Goal: Complete application form

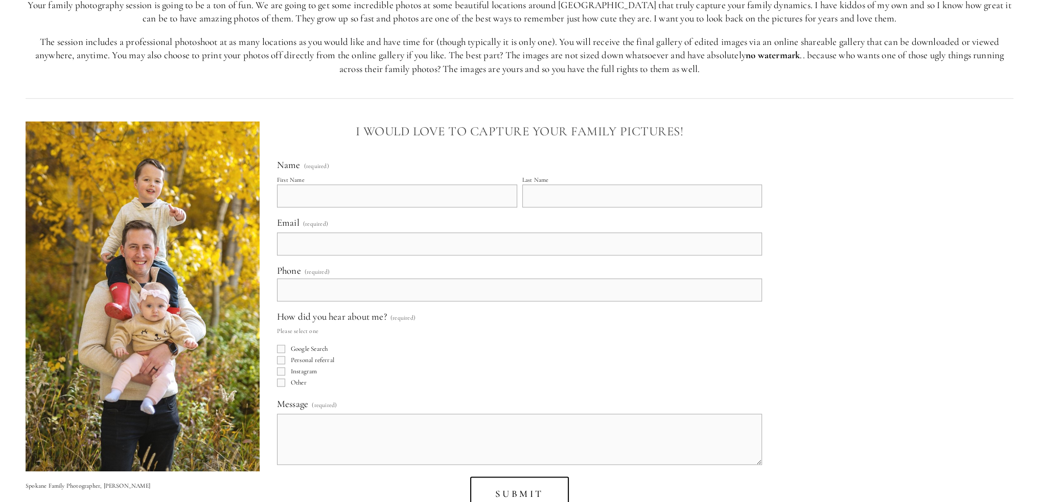
scroll to position [1840, 0]
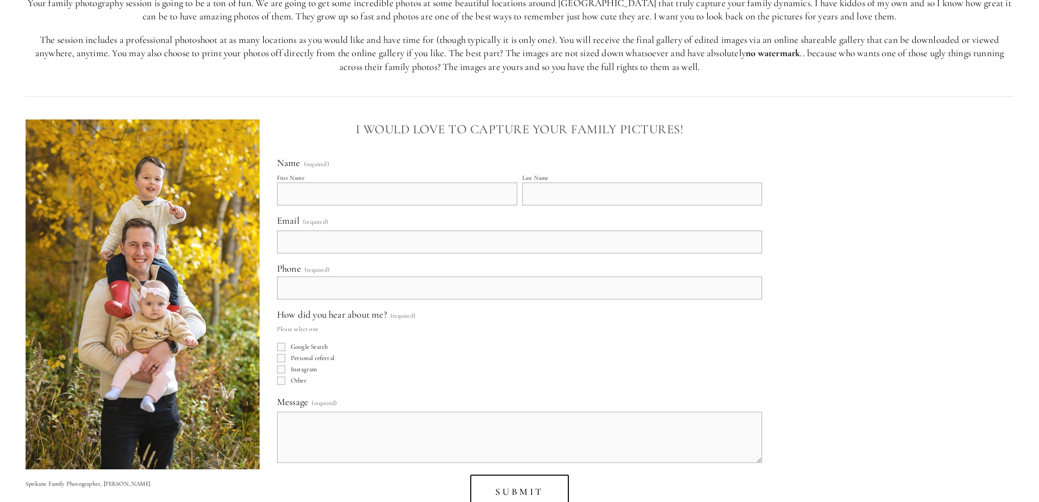
click at [339, 193] on input "First Name" at bounding box center [397, 193] width 240 height 23
type input "[PERSON_NAME]"
type input "Triant"
type input "[PERSON_NAME][EMAIL_ADDRESS][PERSON_NAME][DOMAIN_NAME]"
type input "[PHONE_NUMBER]"
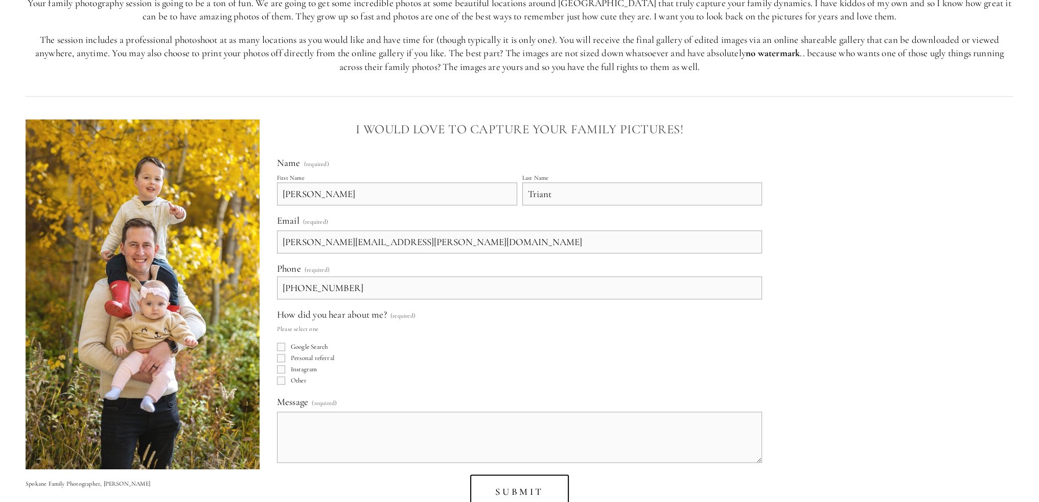
click at [279, 347] on input "Google Search" at bounding box center [281, 347] width 8 height 8
checkbox input "true"
click at [325, 423] on textarea "Message (required)" at bounding box center [519, 437] width 485 height 51
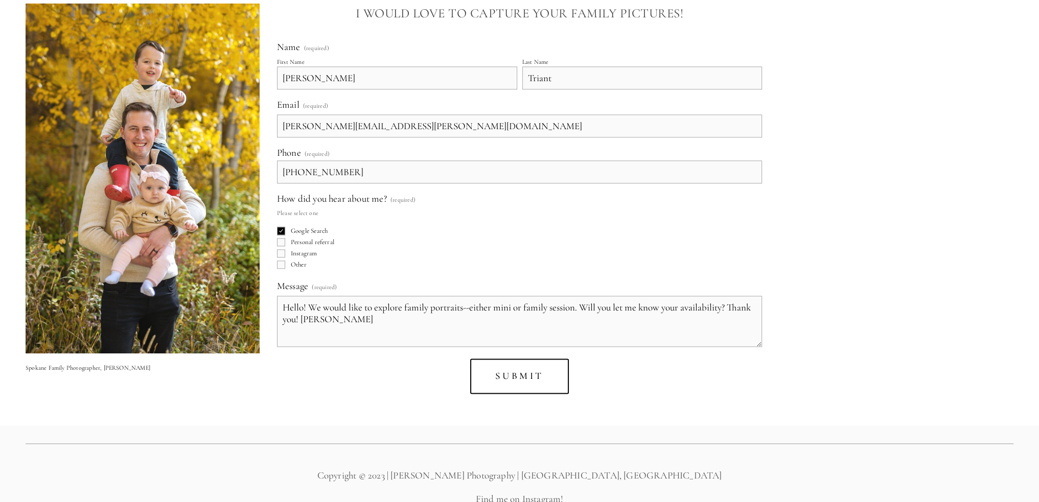
scroll to position [2007, 0]
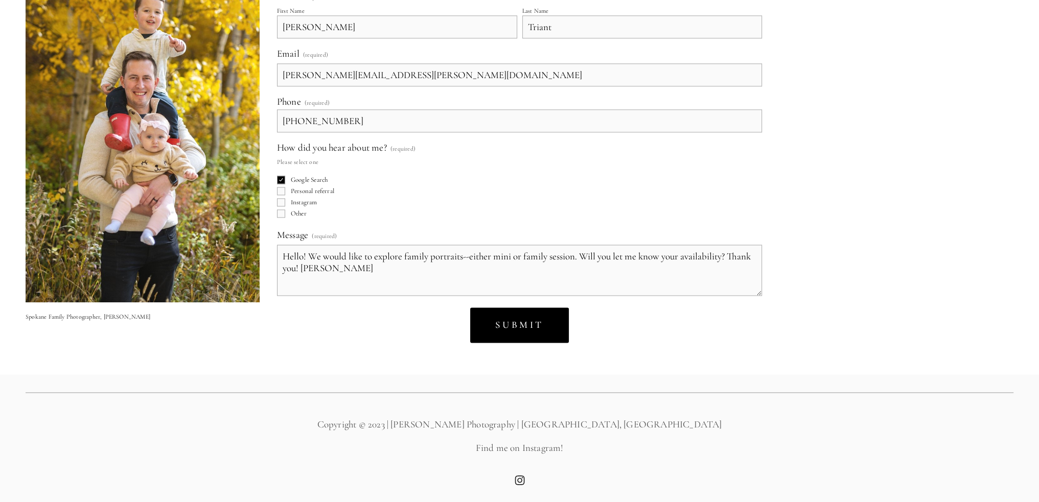
type textarea "Hello! We would like to explore family portraits--either mini or family session…"
click at [510, 335] on button "Submit Submit" at bounding box center [519, 325] width 99 height 35
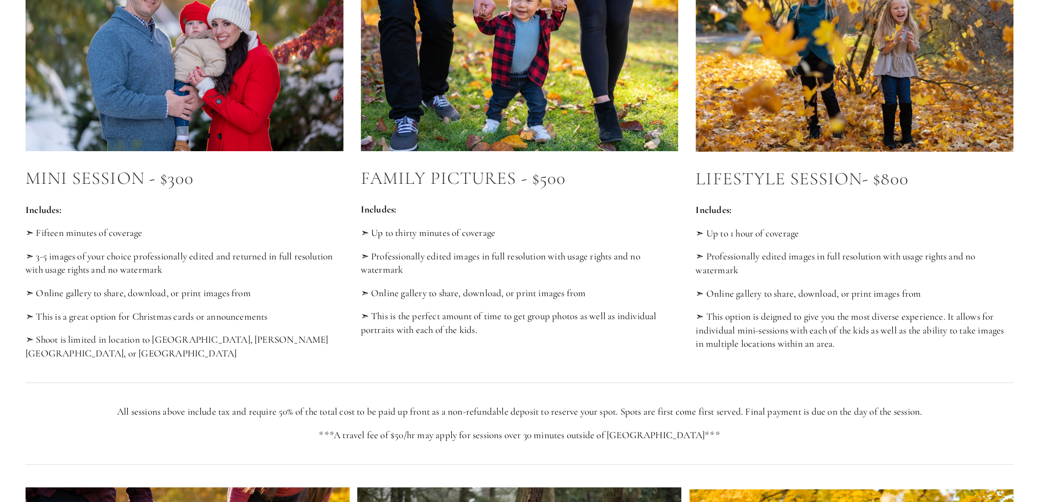
scroll to position [409, 0]
